Goal: Navigation & Orientation: Find specific page/section

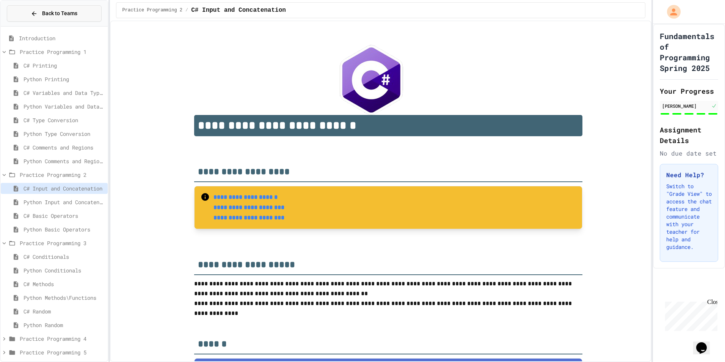
click at [78, 11] on button "Back to Teams" at bounding box center [54, 13] width 95 height 16
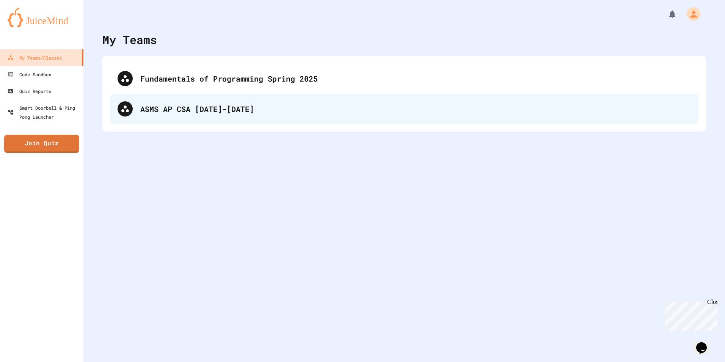
click at [216, 118] on div "ASMS AP CSA [DATE]-[DATE]" at bounding box center [404, 109] width 588 height 30
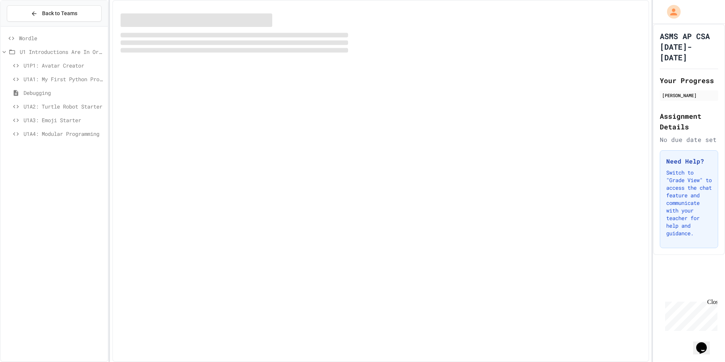
click at [76, 133] on span "U1A4: Modular Programming" at bounding box center [63, 134] width 81 height 8
